Goal: Task Accomplishment & Management: Complete application form

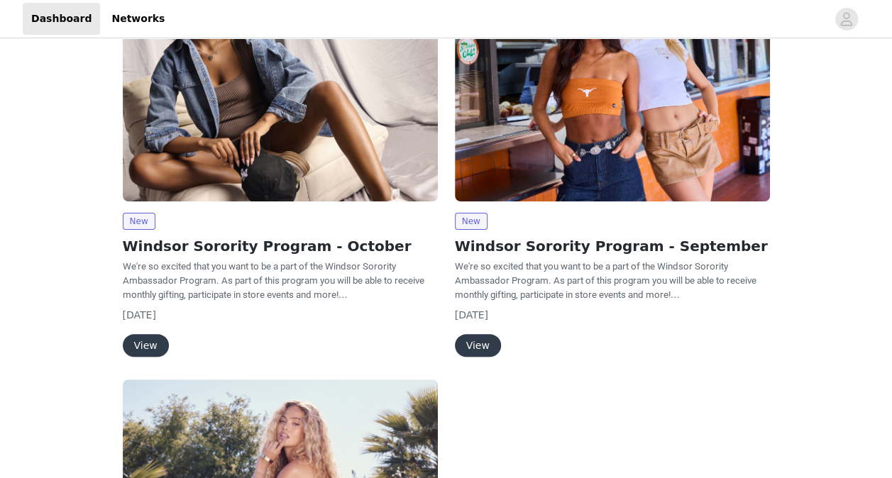
scroll to position [94, 0]
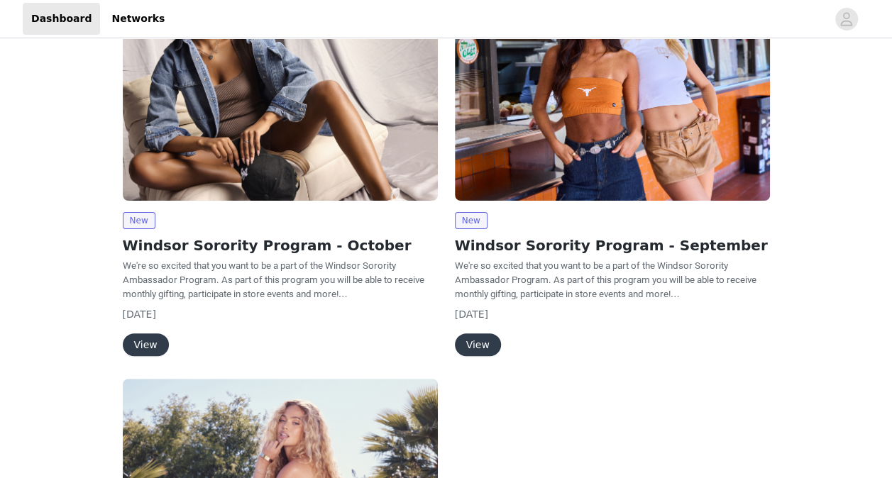
click at [143, 340] on button "View" at bounding box center [146, 344] width 46 height 23
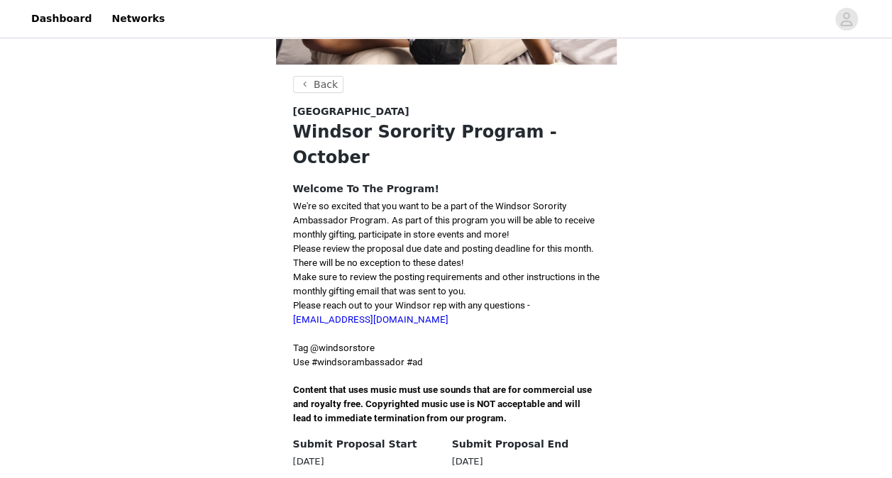
scroll to position [275, 0]
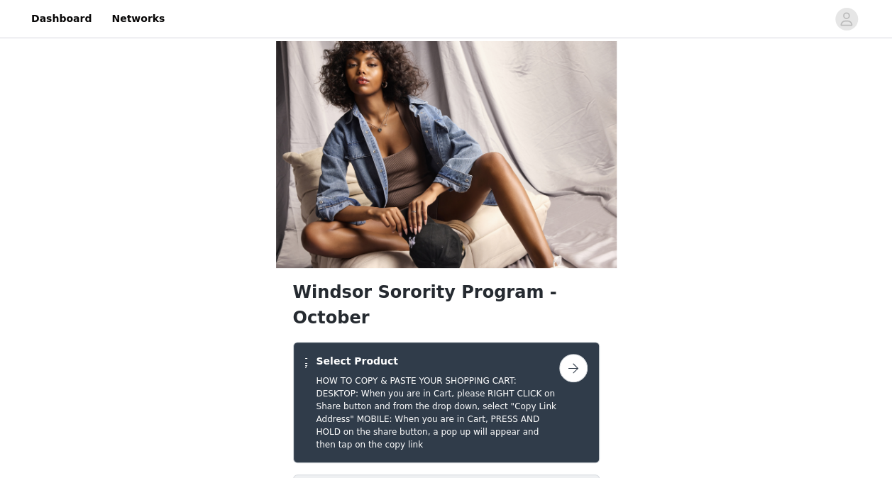
click at [575, 354] on button "button" at bounding box center [573, 368] width 28 height 28
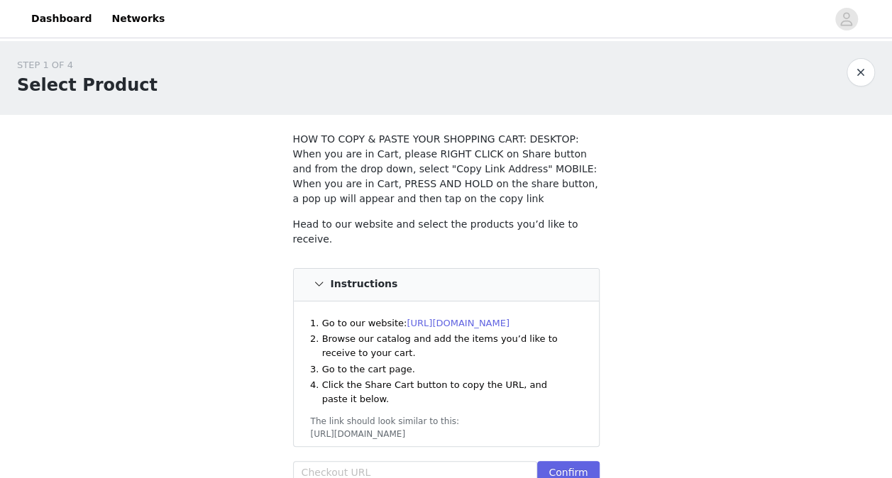
scroll to position [136, 0]
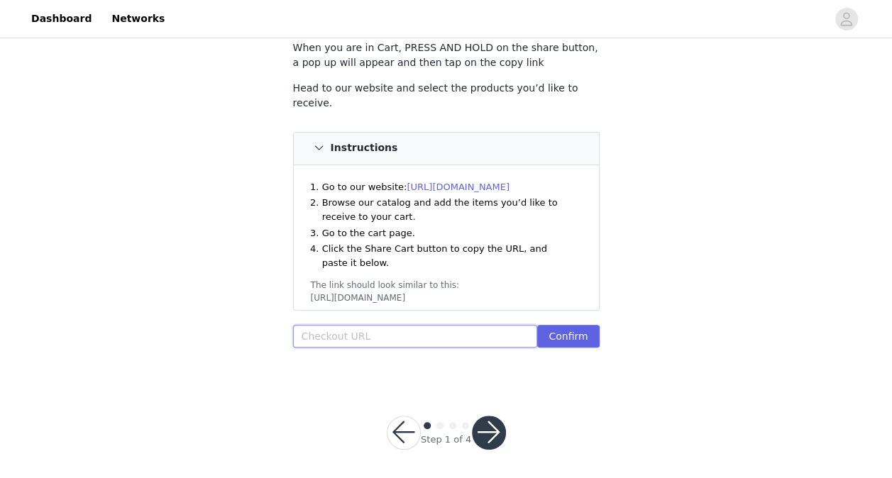
click at [392, 336] on input "text" at bounding box center [415, 336] width 245 height 23
paste input "[URL][DOMAIN_NAME]"
type input "[URL][DOMAIN_NAME]"
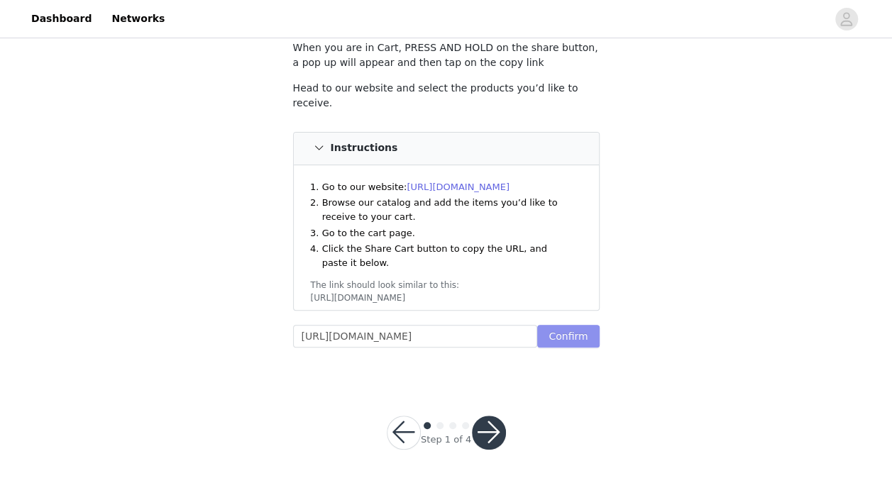
click at [592, 333] on button "Confirm" at bounding box center [568, 336] width 62 height 23
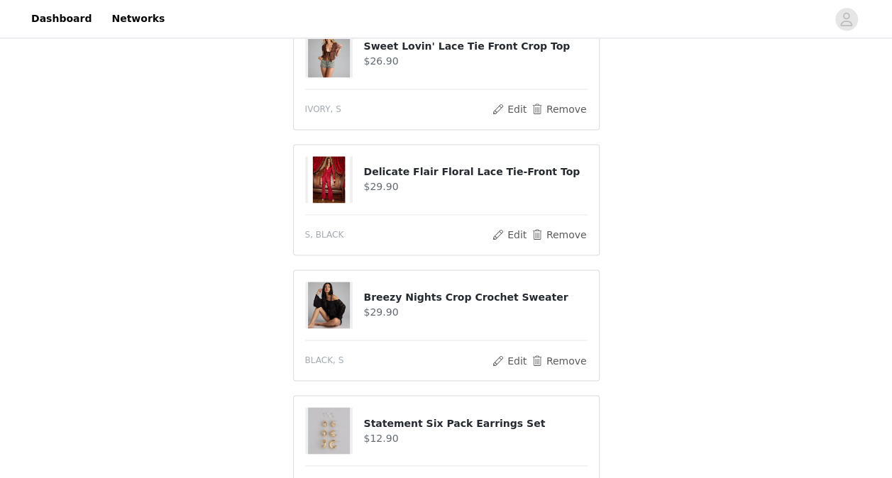
scroll to position [1128, 0]
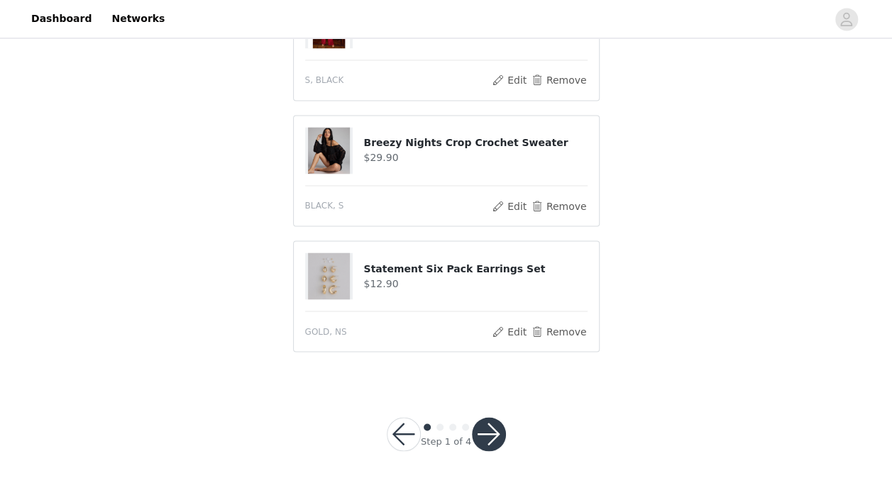
click at [494, 428] on button "button" at bounding box center [489, 434] width 34 height 34
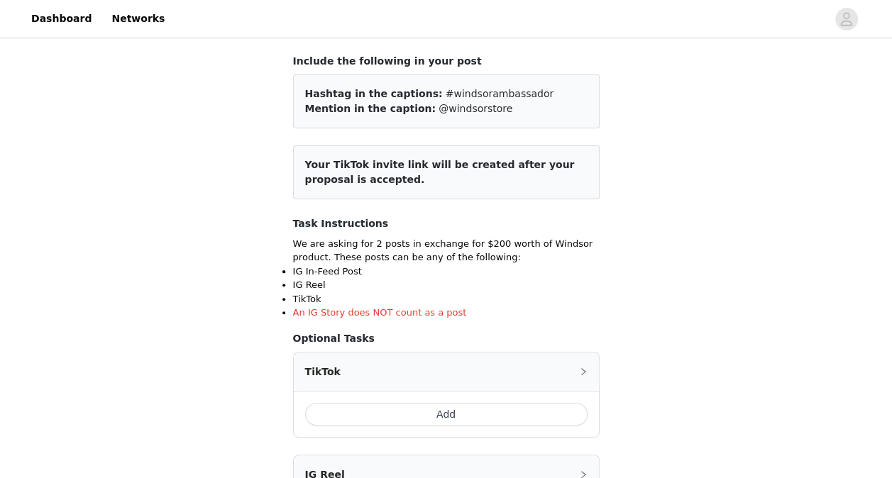
scroll to position [131, 0]
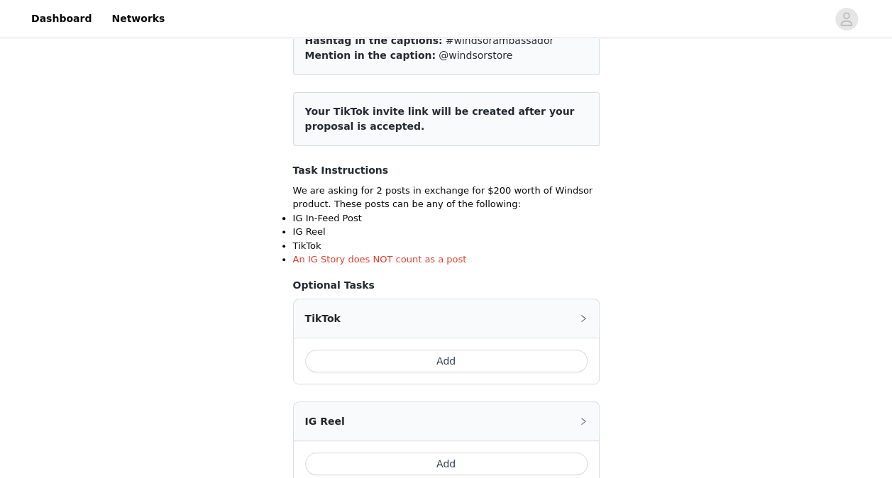
click at [512, 351] on button "Add" at bounding box center [446, 361] width 282 height 23
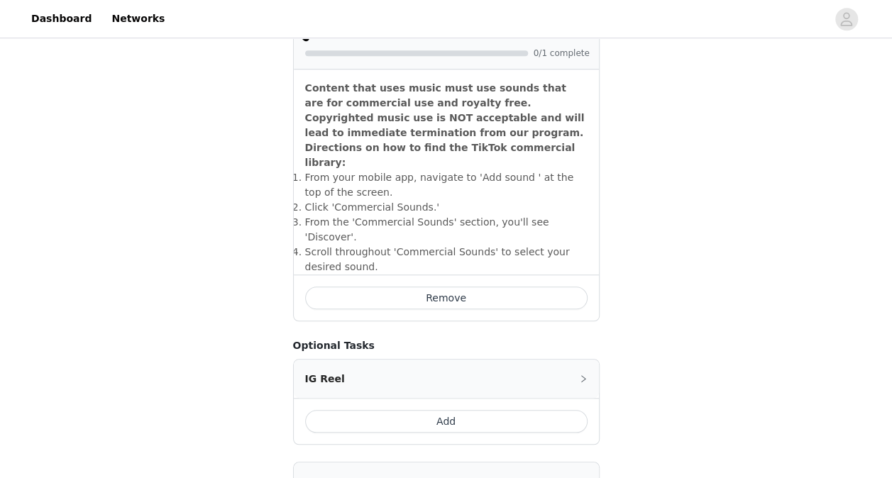
scroll to position [602, 0]
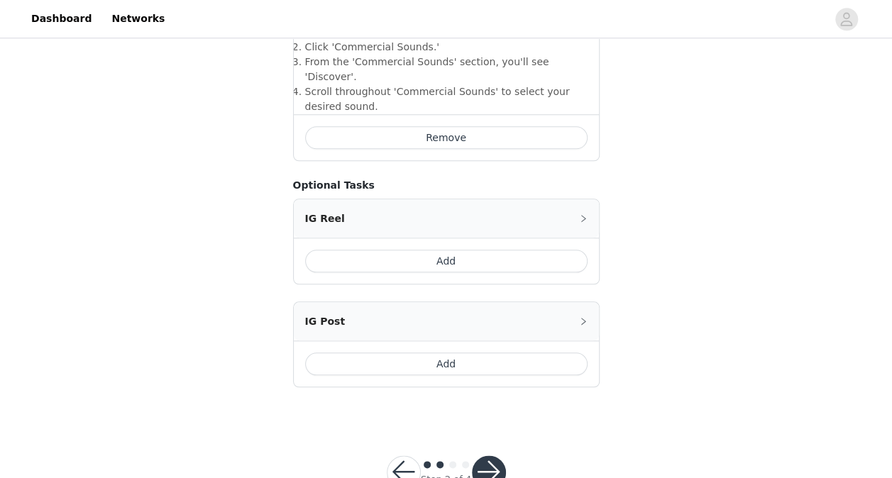
click at [495, 353] on button "Add" at bounding box center [446, 364] width 282 height 23
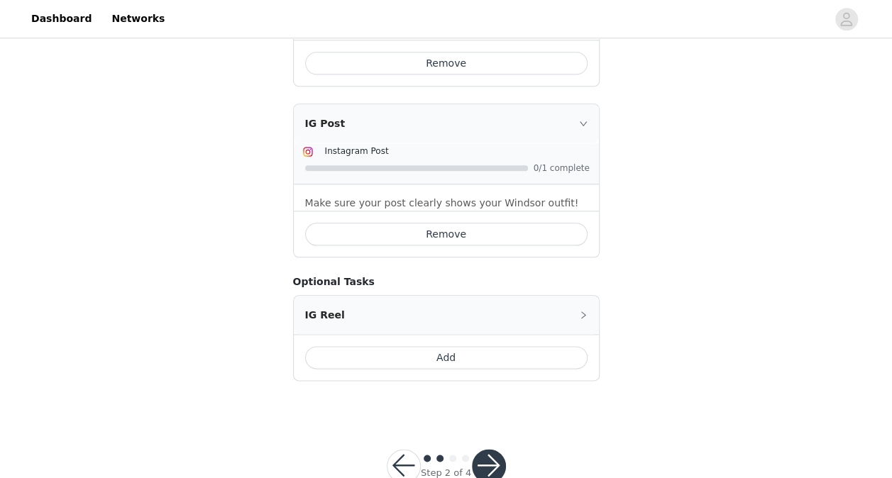
scroll to position [680, 0]
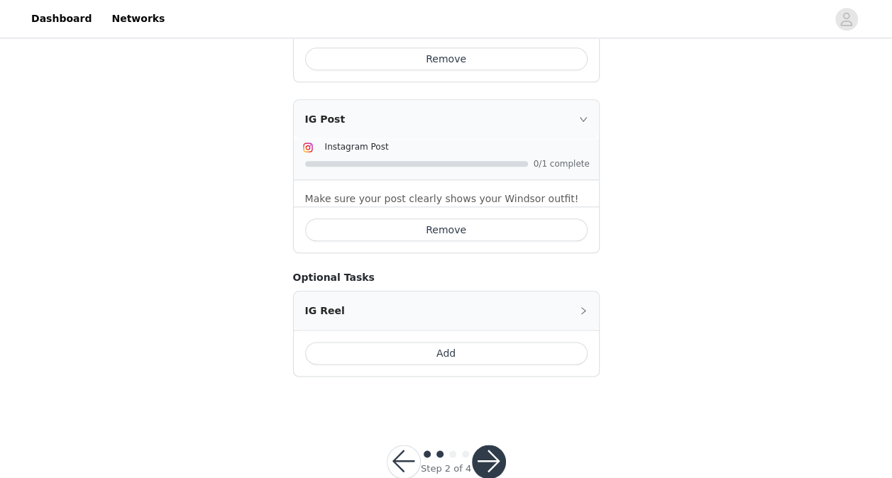
click at [490, 445] on button "button" at bounding box center [489, 462] width 34 height 34
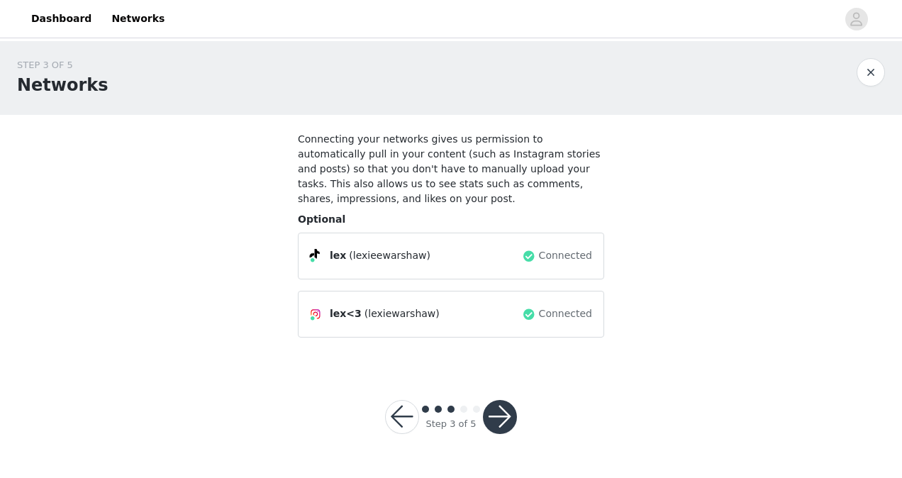
click at [509, 400] on button "button" at bounding box center [500, 417] width 34 height 34
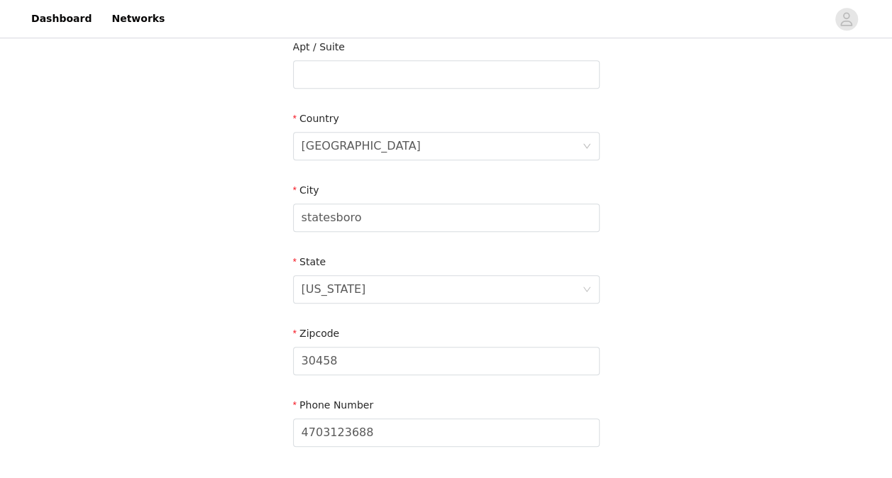
scroll to position [489, 0]
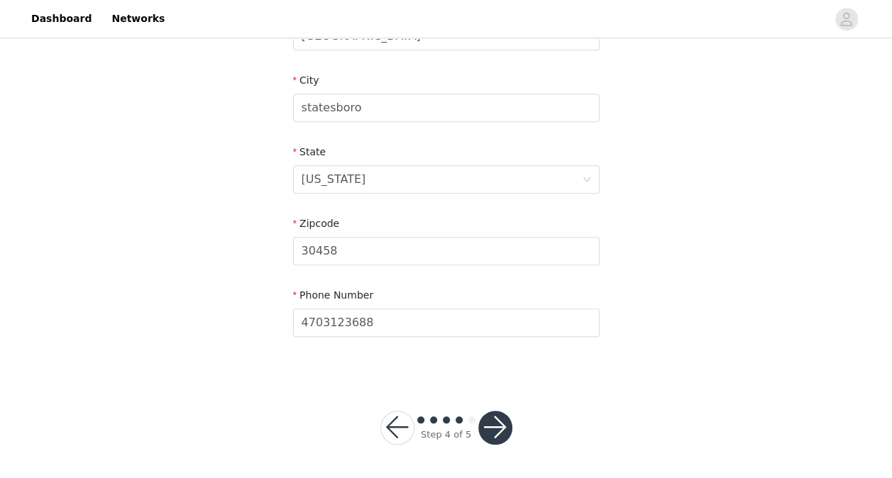
click at [493, 414] on button "button" at bounding box center [495, 428] width 34 height 34
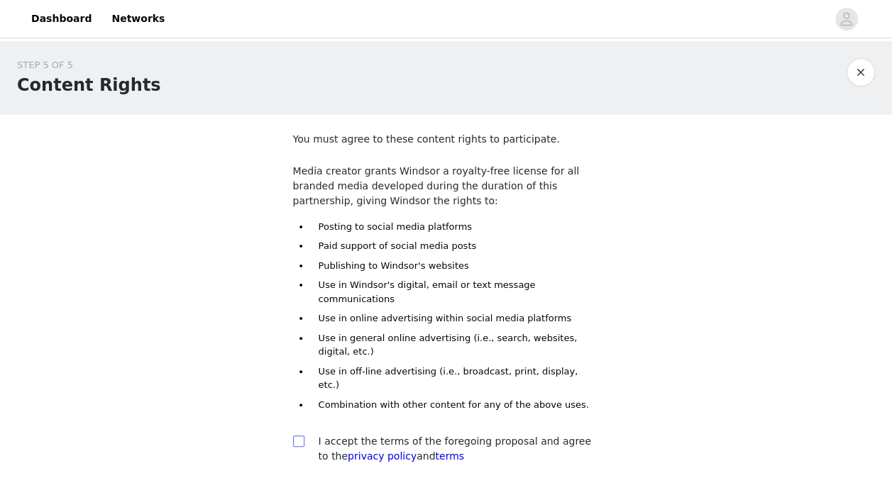
click at [299, 436] on input "checkbox" at bounding box center [298, 441] width 10 height 10
checkbox input "true"
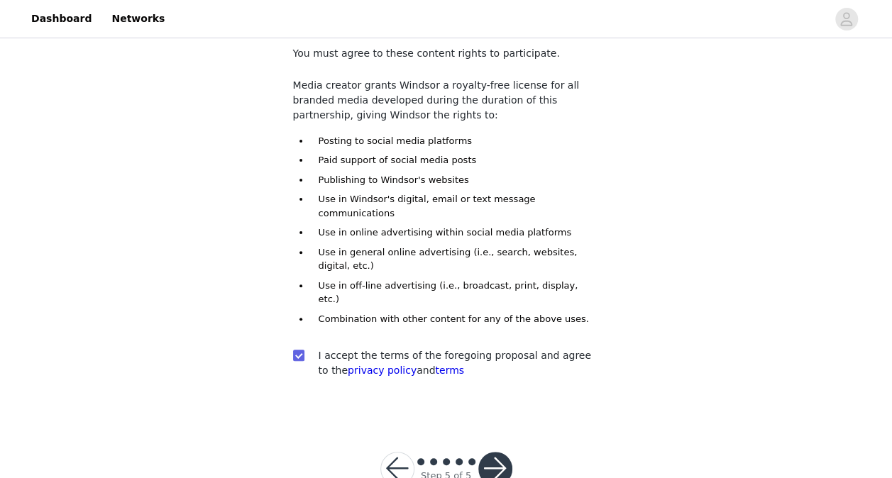
click at [499, 452] on button "button" at bounding box center [495, 469] width 34 height 34
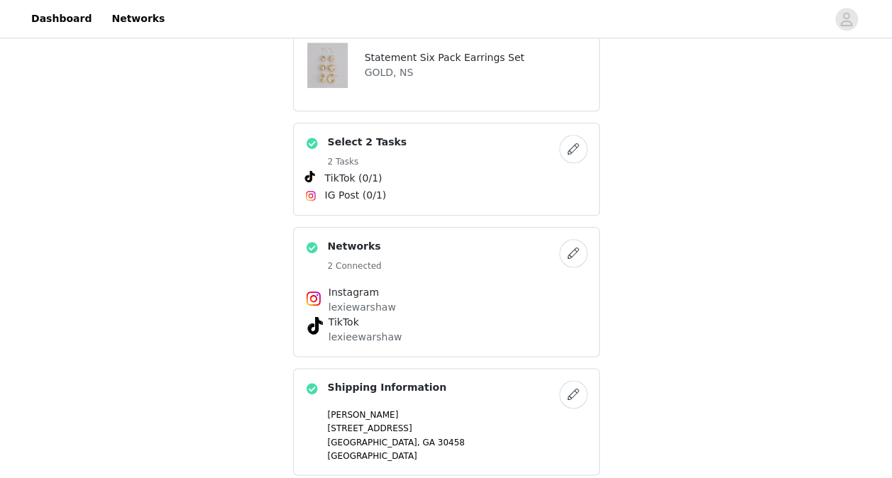
scroll to position [886, 0]
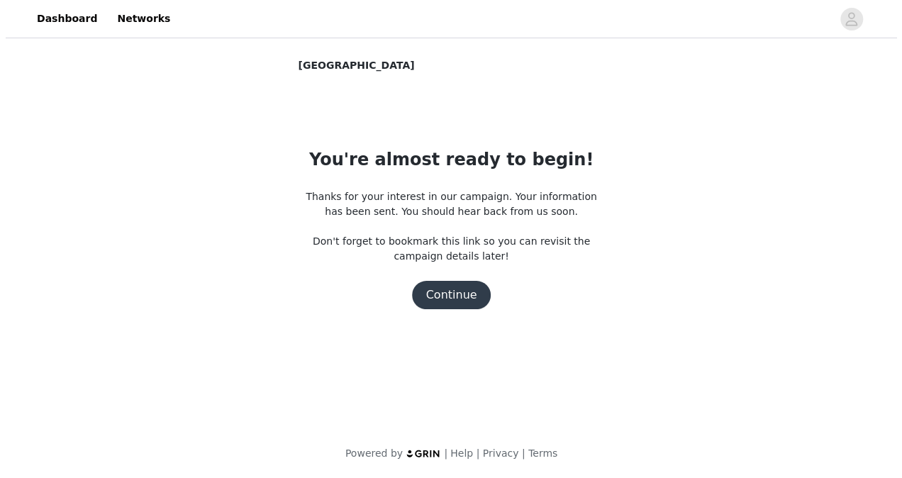
scroll to position [0, 0]
click at [471, 285] on button "Continue" at bounding box center [450, 295] width 79 height 28
